Goal: Complete application form

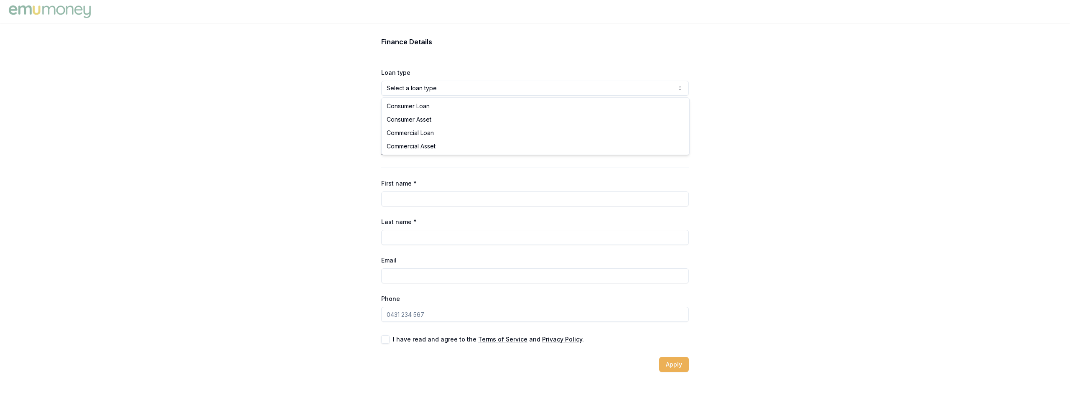
click at [438, 90] on html "Finance Details Loan type Select a loan type Consumer Loan Consumer Asset Comme…" at bounding box center [535, 197] width 1070 height 395
select select "COMMERCIAL_ASSET"
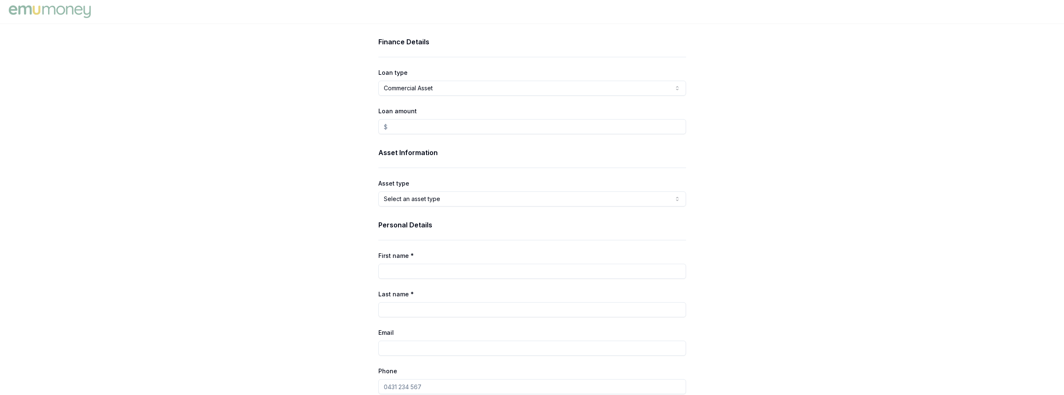
click at [424, 125] on input "Loan amount" at bounding box center [532, 126] width 308 height 15
type input "$9,980.00"
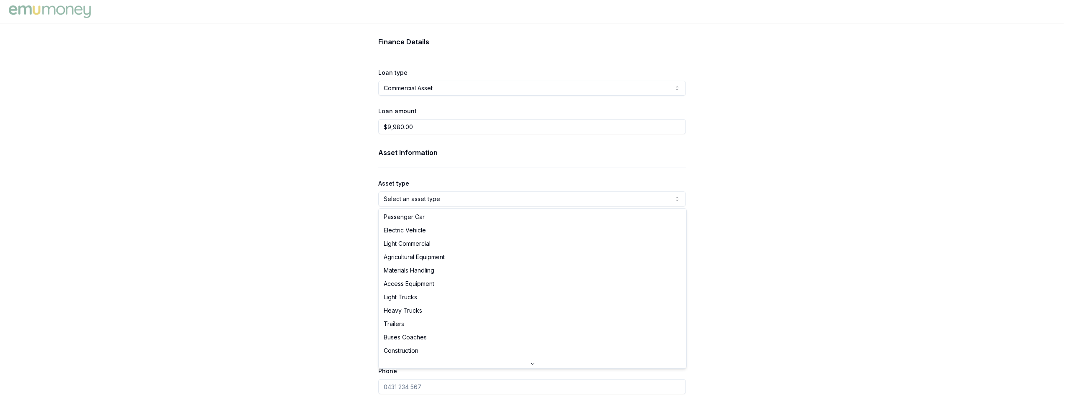
click at [427, 197] on html "Finance Details Loan type Commercial Asset Consumer Loan Consumer Asset Commerc…" at bounding box center [535, 197] width 1070 height 395
select select "TRAILERS"
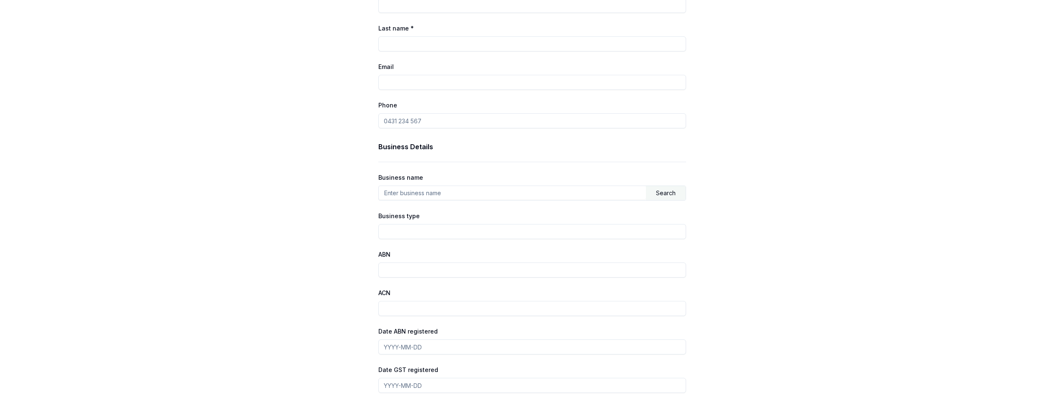
scroll to position [376, 0]
